Goal: Find specific page/section: Find specific page/section

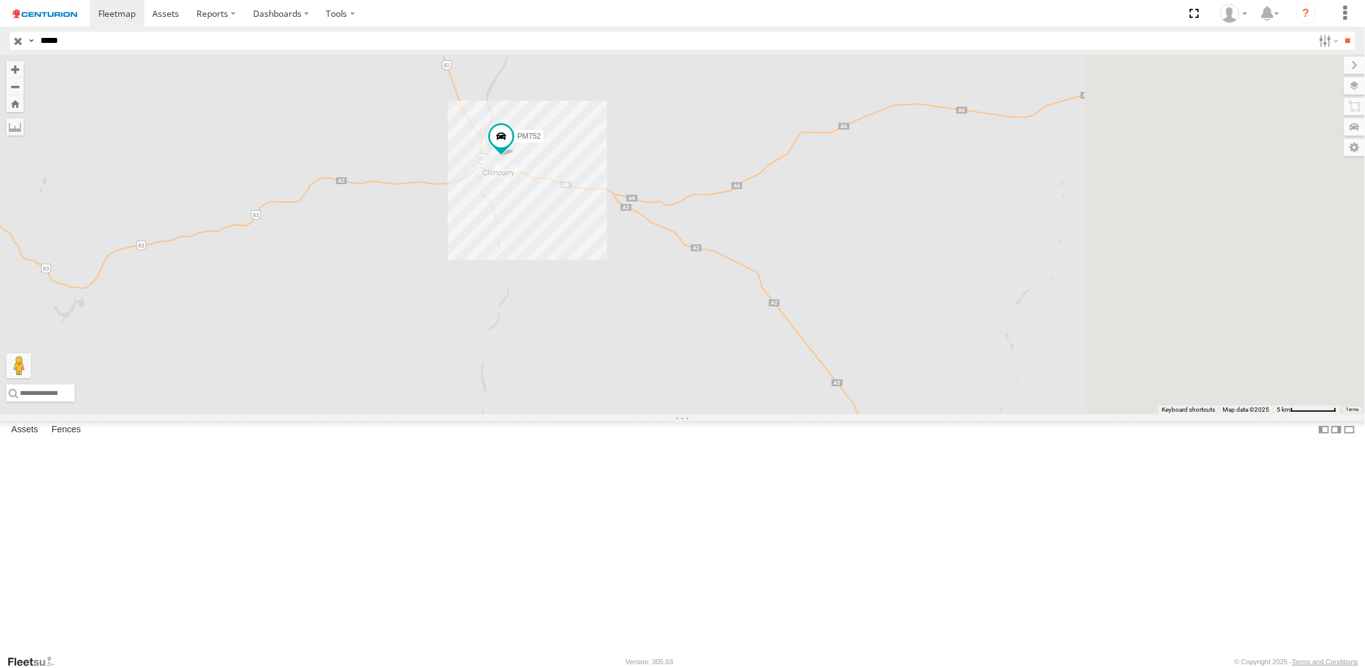
drag, startPoint x: 981, startPoint y: 470, endPoint x: 734, endPoint y: 324, distance: 287.5
click at [734, 324] on div "PM752" at bounding box center [682, 234] width 1365 height 359
click at [13, 38] on input "button" at bounding box center [18, 41] width 16 height 18
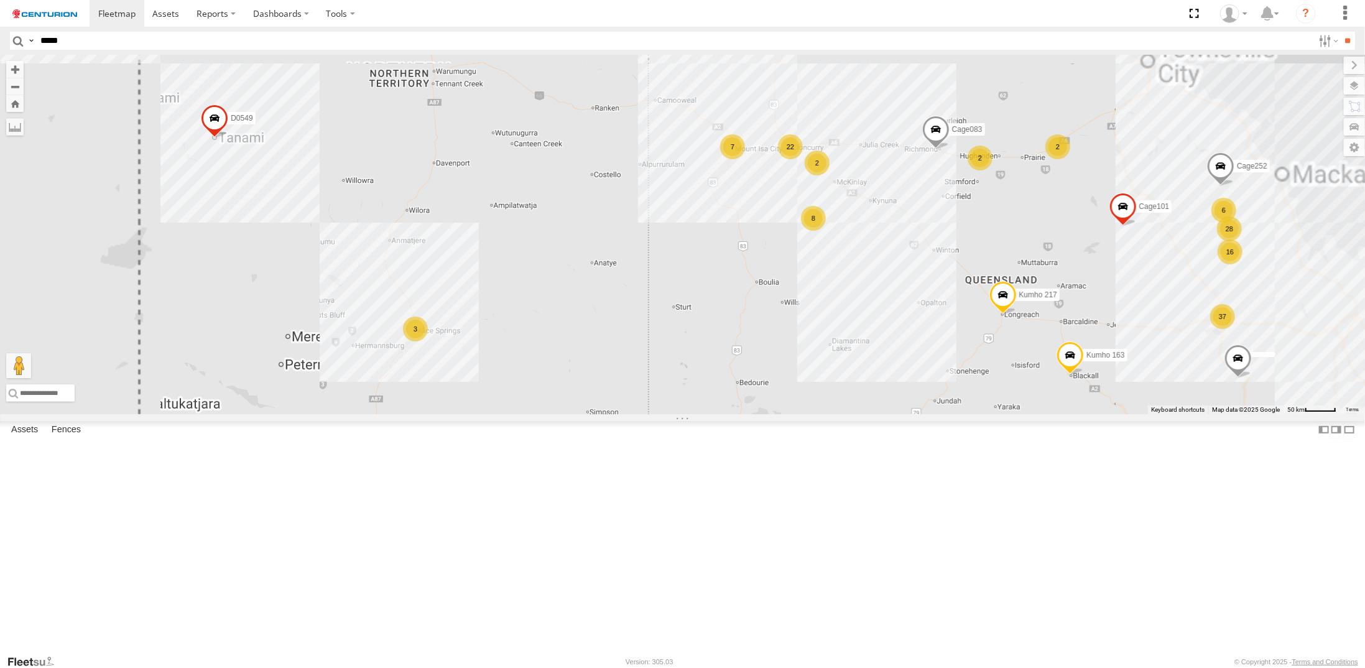
drag, startPoint x: 975, startPoint y: 356, endPoint x: 983, endPoint y: 476, distance: 119.6
click at [983, 414] on div "PM753 MV283 PM783 D0474 F0476 Cage160 Cage101 FT683 F0400 Cage299 F0340 D0549 F…" at bounding box center [682, 234] width 1365 height 359
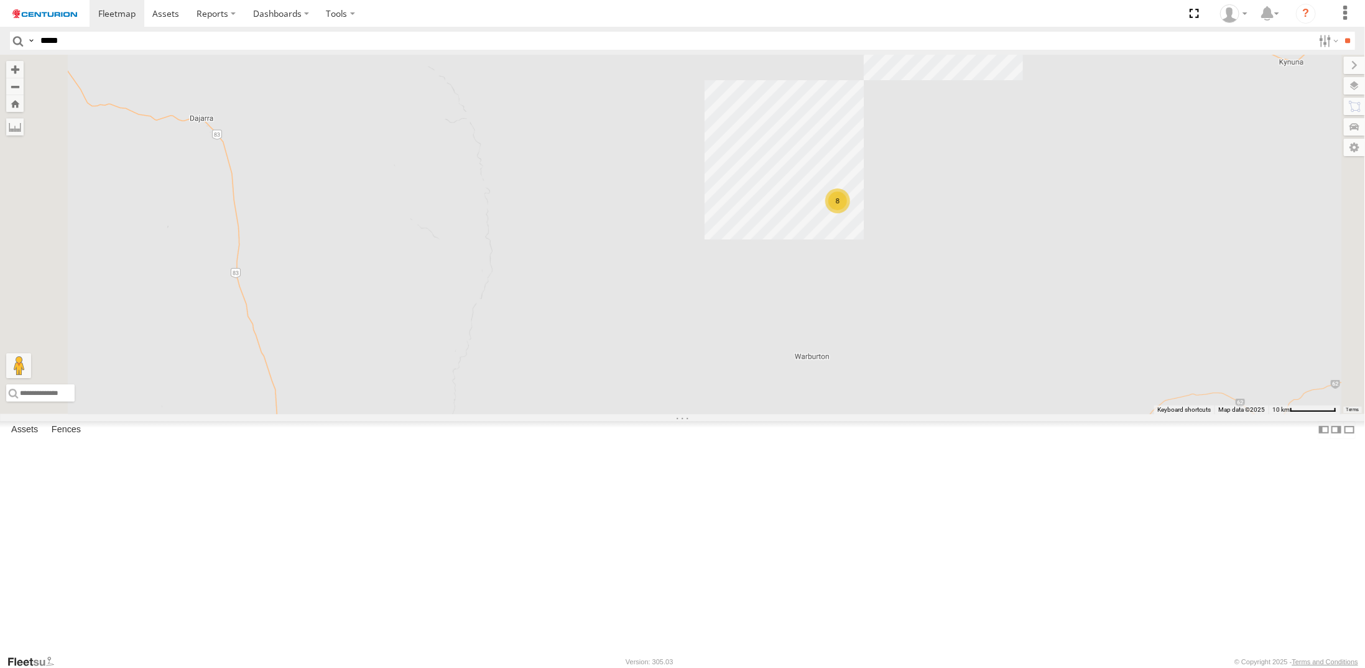
click at [850, 213] on div "8" at bounding box center [837, 200] width 25 height 25
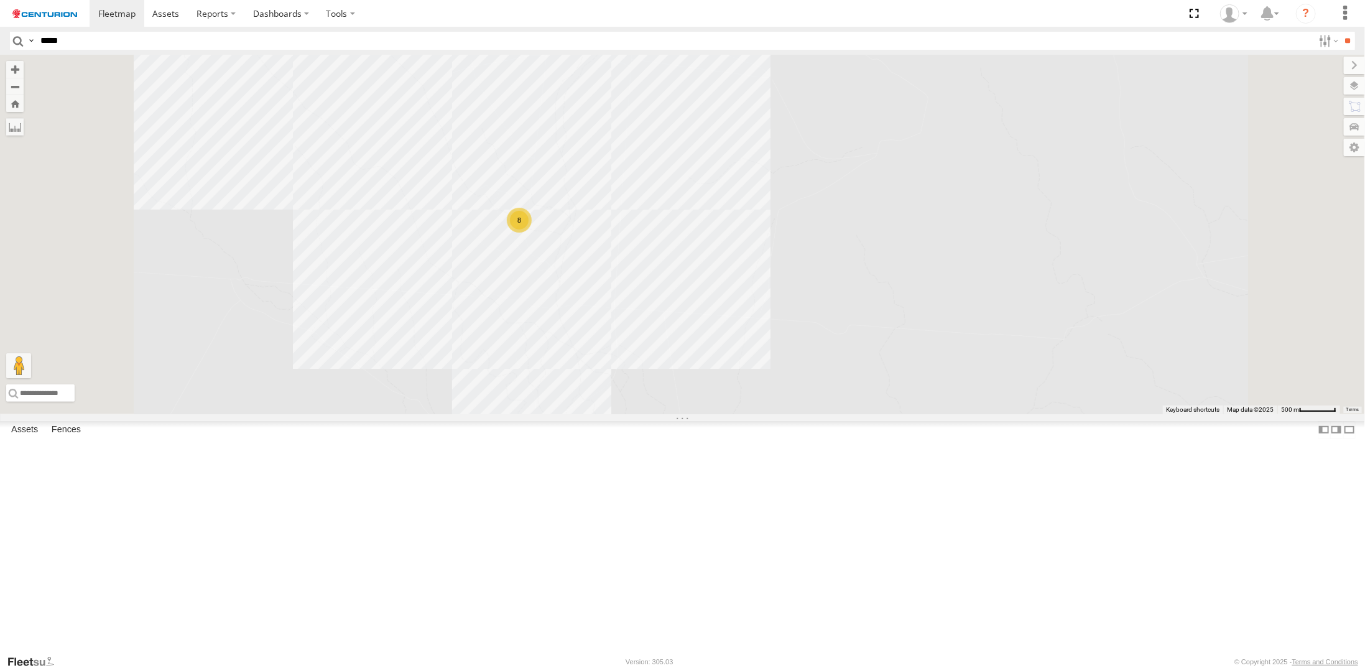
drag, startPoint x: 735, startPoint y: 251, endPoint x: 767, endPoint y: 512, distance: 263.2
click at [767, 414] on div "PM753 MV283 PM783 D0474 F0476 Cage160 Cage101 FT683 F0400 Cage299 F0340 D0549 F…" at bounding box center [682, 234] width 1365 height 359
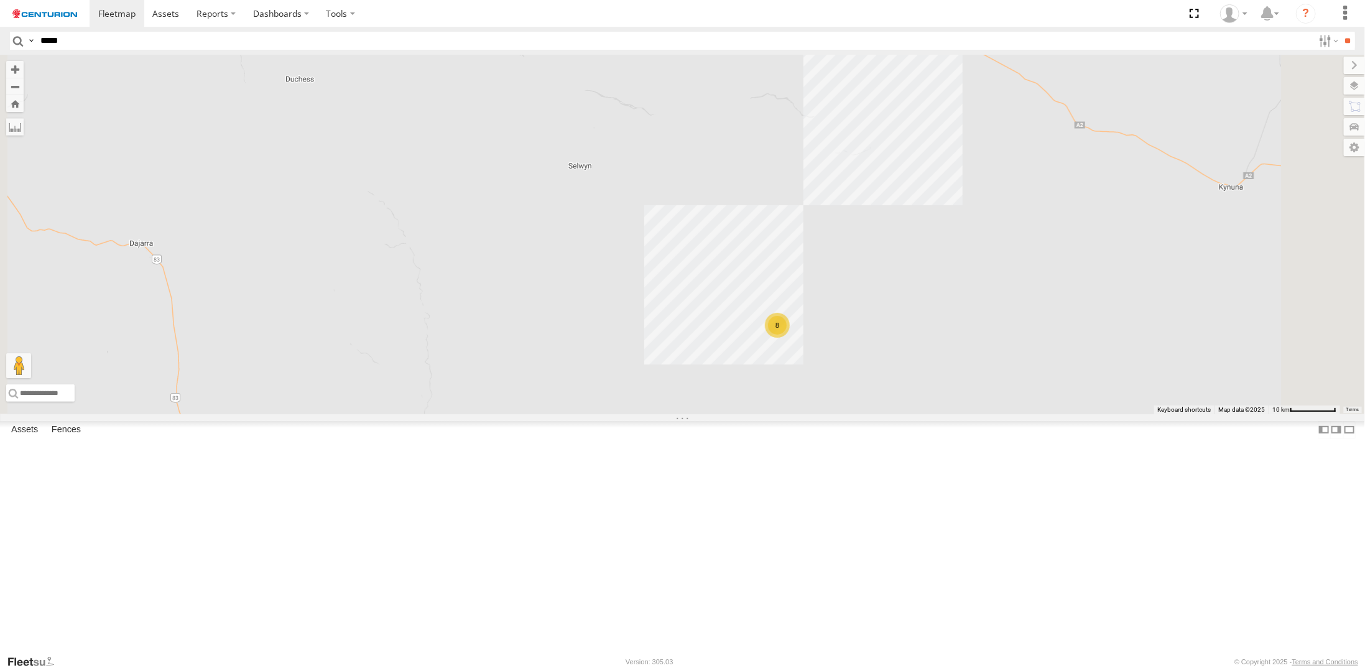
drag, startPoint x: 970, startPoint y: 241, endPoint x: 948, endPoint y: 475, distance: 234.2
click at [950, 414] on div "PM753 MV283 PM783 D0474 F0476 Cage160 Cage101 FT683 F0400 Cage299 F0340 D0549 F…" at bounding box center [682, 234] width 1365 height 359
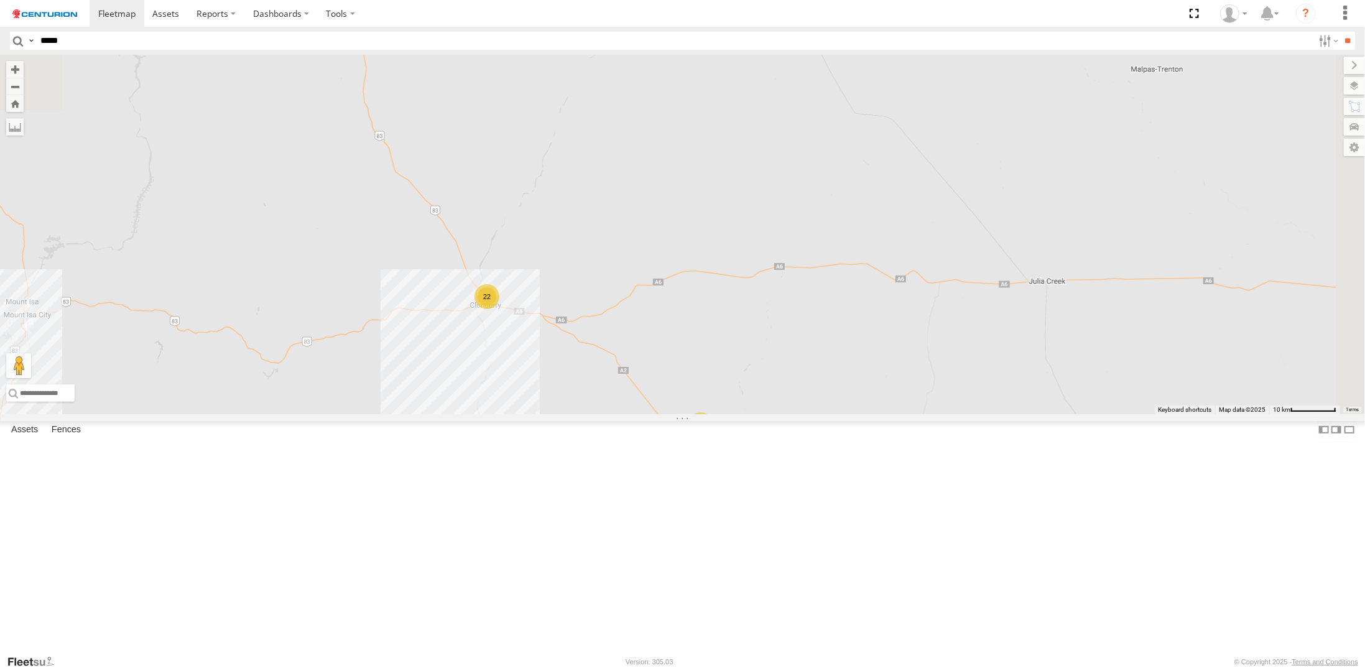
drag, startPoint x: 809, startPoint y: 493, endPoint x: 807, endPoint y: 469, distance: 23.8
click at [807, 414] on div "PM753 MV283 PM783 D0474 F0476 Cage160 Cage101 FT683 F0400 Cage299 F0340 D0549 F…" at bounding box center [682, 234] width 1365 height 359
click at [712, 417] on div "2" at bounding box center [699, 404] width 25 height 25
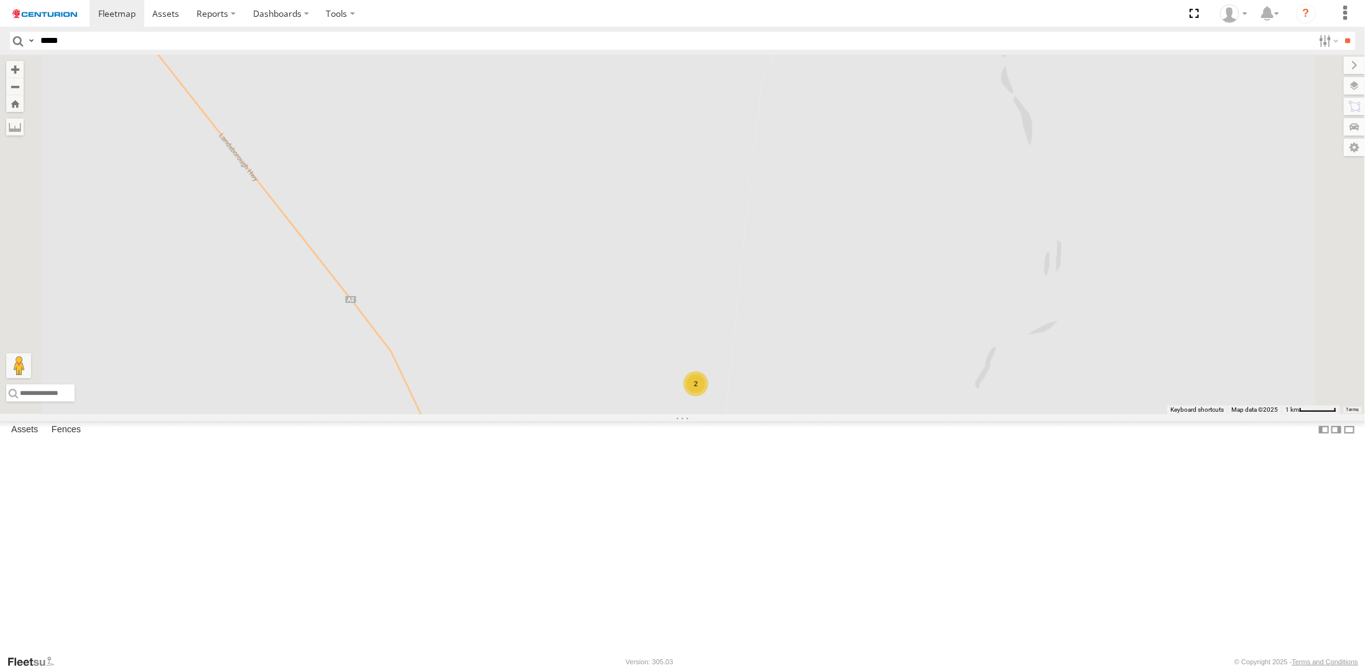
drag, startPoint x: 715, startPoint y: 492, endPoint x: 727, endPoint y: 419, distance: 74.3
click at [727, 414] on div "PM753 MV283 PM783 D0474 F0476 Cage160 Cage101 FT683 F0400 Cage299 F0340 D0549 F…" at bounding box center [682, 234] width 1365 height 359
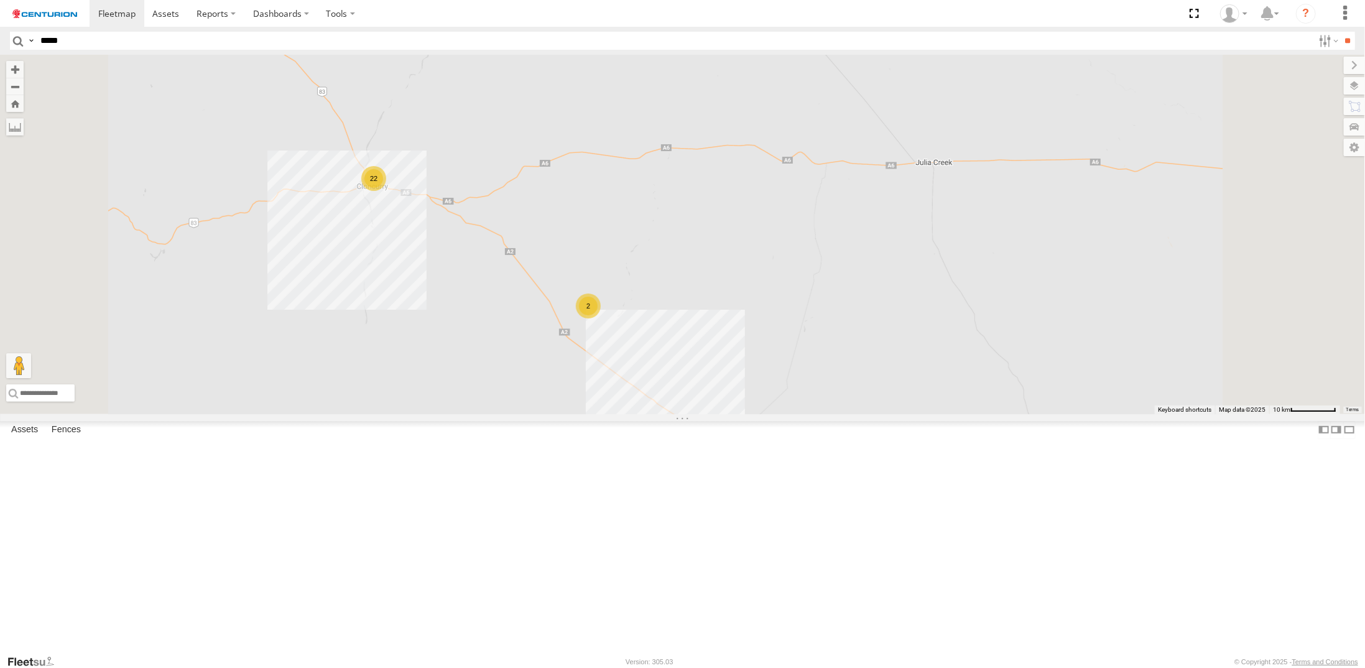
click at [386, 191] on div "22" at bounding box center [373, 178] width 25 height 25
